Goal: Information Seeking & Learning: Check status

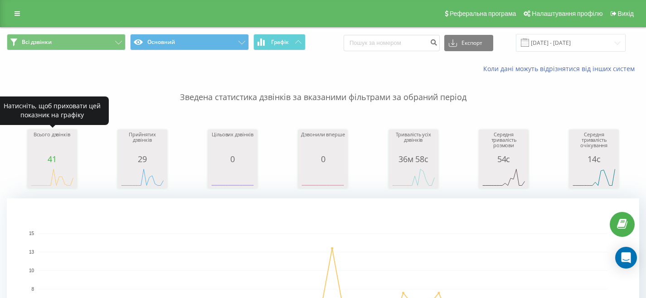
click at [64, 156] on div "41" at bounding box center [51, 159] width 45 height 9
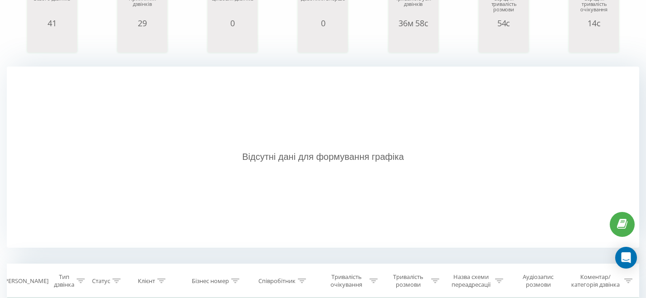
scroll to position [91, 0]
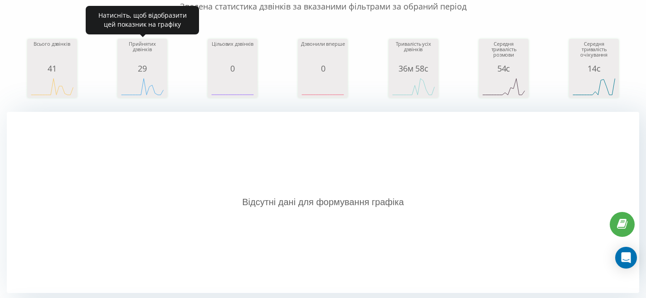
click at [161, 79] on rect "A chart." at bounding box center [142, 86] width 45 height 17
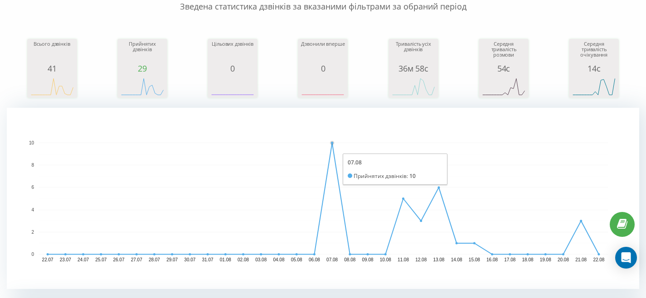
click at [331, 143] on circle "A chart." at bounding box center [333, 143] width 4 height 4
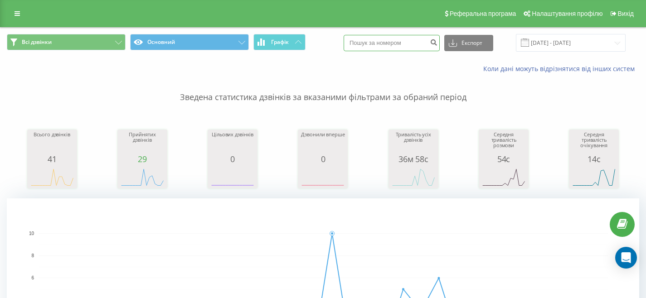
click at [396, 43] on input at bounding box center [392, 43] width 96 height 16
paste input "0955757590"
type input "0955757590"
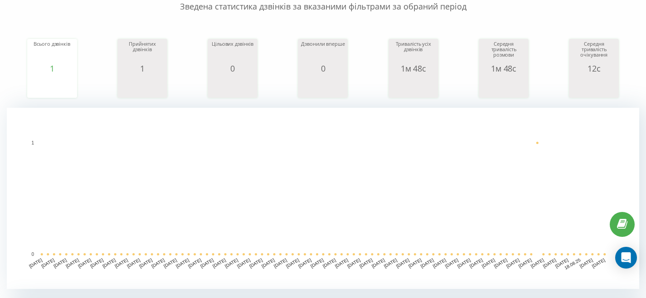
scroll to position [227, 0]
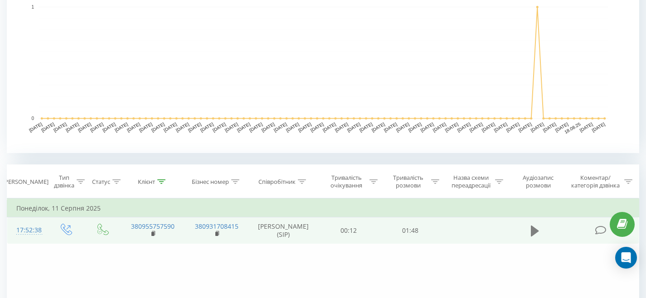
click at [535, 232] on icon at bounding box center [535, 230] width 8 height 11
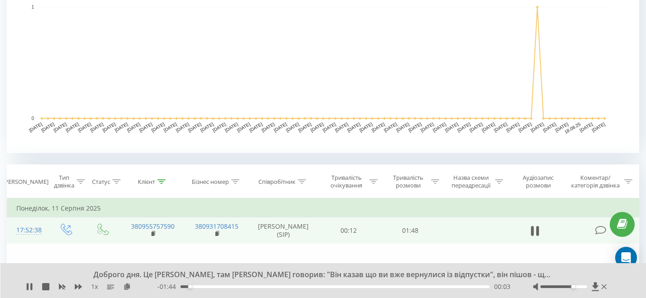
drag, startPoint x: 563, startPoint y: 288, endPoint x: 572, endPoint y: 289, distance: 9.6
click at [572, 289] on div at bounding box center [571, 286] width 76 height 9
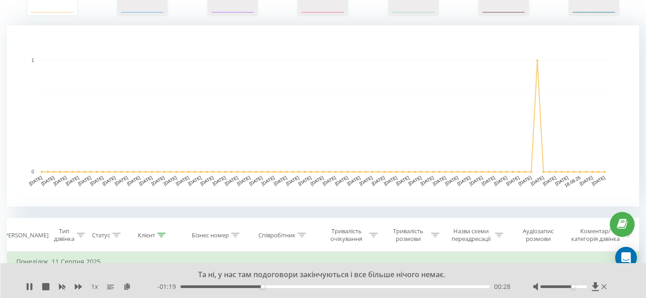
scroll to position [219, 0]
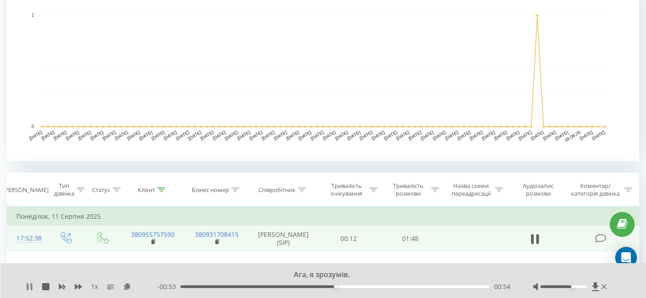
click at [29, 287] on icon at bounding box center [28, 286] width 2 height 7
